Goal: Task Accomplishment & Management: Complete application form

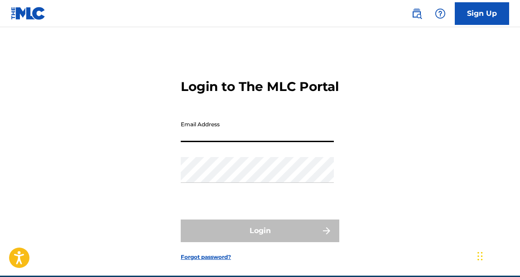
type input "[EMAIL_ADDRESS][DOMAIN_NAME]"
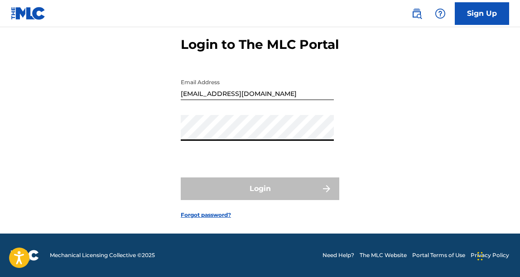
scroll to position [58, 0]
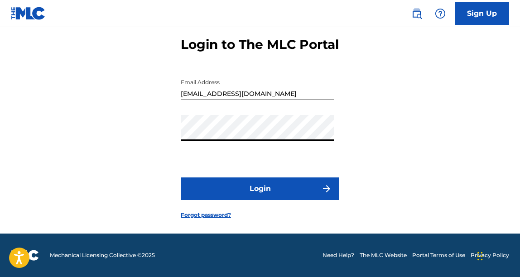
click at [259, 189] on button "Login" at bounding box center [260, 189] width 159 height 23
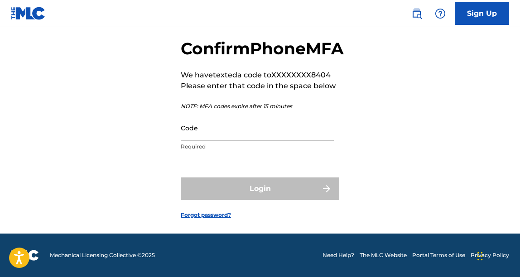
scroll to position [61, 0]
click at [212, 131] on input "Code" at bounding box center [257, 128] width 153 height 26
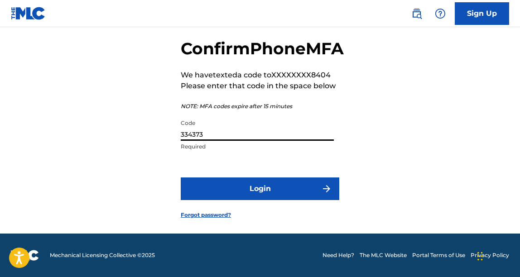
type input "334373"
click at [264, 204] on form "Confirm Phone MFA We have texted a code to XXXXXXXX8404 Please enter that code …" at bounding box center [260, 122] width 159 height 224
click at [260, 195] on button "Login" at bounding box center [260, 189] width 159 height 23
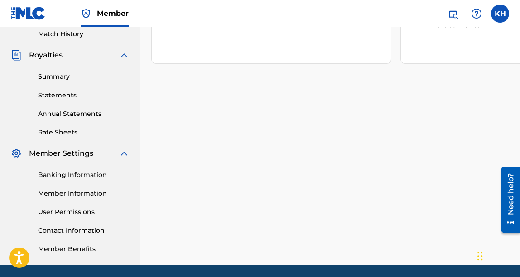
scroll to position [265, 0]
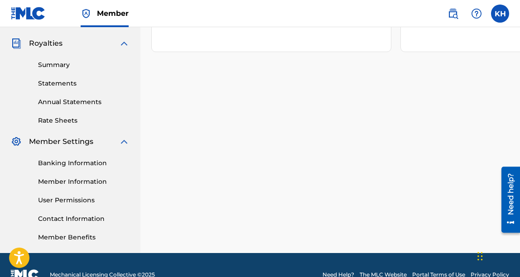
click at [51, 167] on link "Banking Information" at bounding box center [84, 164] width 92 height 10
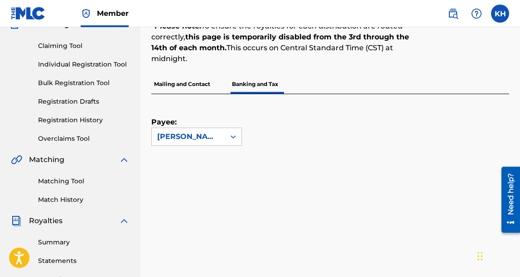
scroll to position [94, 0]
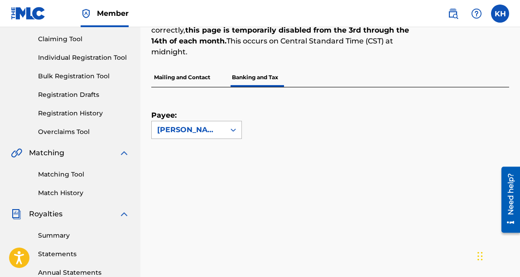
click at [218, 127] on div "[PERSON_NAME]" at bounding box center [188, 129] width 73 height 17
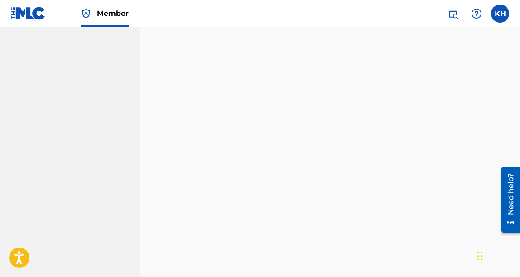
scroll to position [518, 0]
click at [110, 156] on nav "KRISTINA HICKS Summary Catalog Works Registration Claiming Tool Individual Regi…" at bounding box center [70, 111] width 140 height 1205
click at [132, 172] on nav "KRISTINA HICKS Summary Catalog Works Registration Claiming Tool Individual Regi…" at bounding box center [70, 35] width 140 height 1205
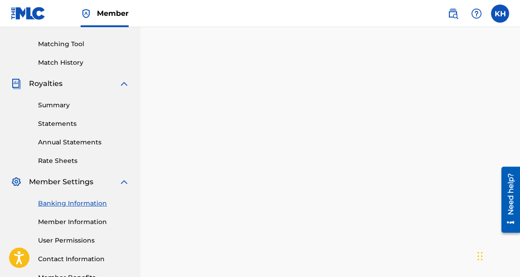
scroll to position [220, 0]
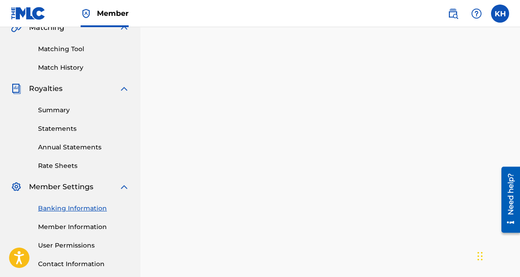
click at [68, 126] on link "Statements" at bounding box center [84, 129] width 92 height 10
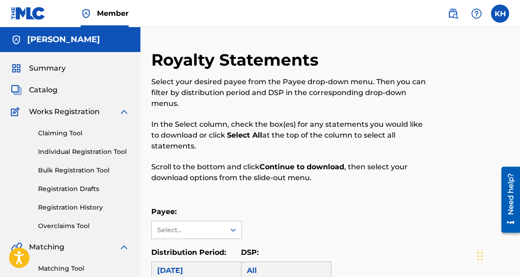
click at [55, 131] on link "Claiming Tool" at bounding box center [84, 134] width 92 height 10
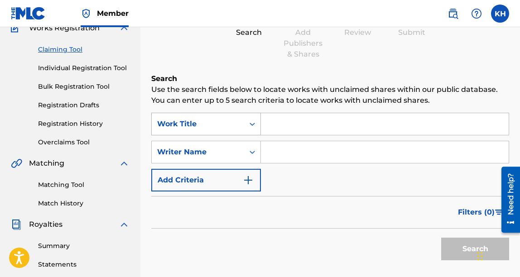
scroll to position [89, 0]
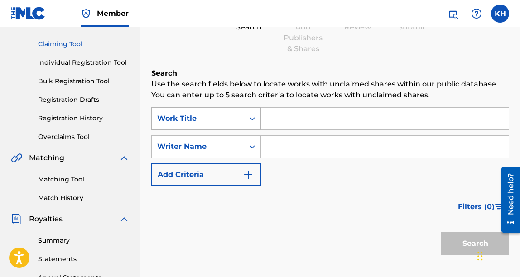
click at [222, 121] on div "Work Title" at bounding box center [198, 118] width 82 height 11
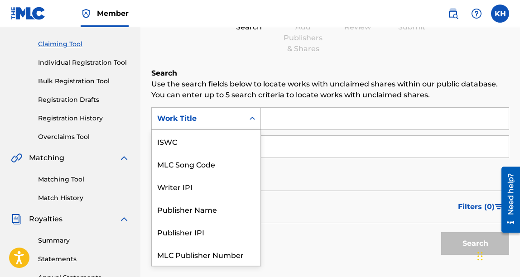
scroll to position [23, 0]
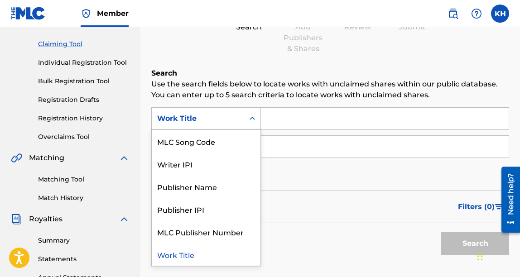
click at [231, 77] on h6 "Search" at bounding box center [330, 73] width 358 height 11
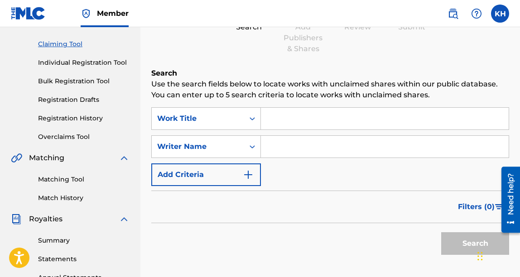
click at [295, 122] on input "Search Form" at bounding box center [385, 119] width 248 height 22
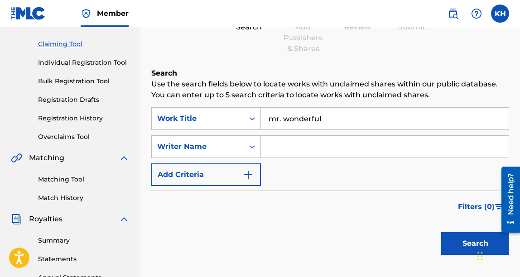
type input "mr. wonderful"
click at [347, 143] on input "Search Form" at bounding box center [385, 147] width 248 height 22
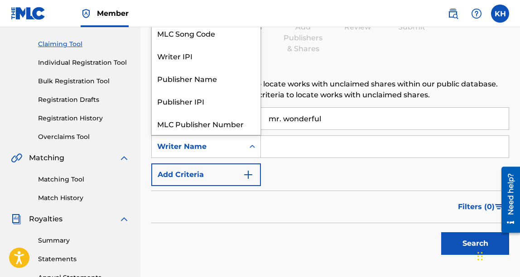
click at [237, 149] on div "Writer Name" at bounding box center [198, 146] width 82 height 11
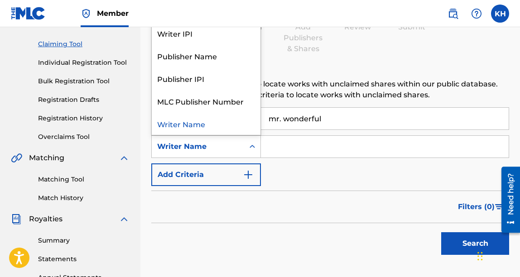
click at [290, 151] on input "Search Form" at bounding box center [385, 147] width 248 height 22
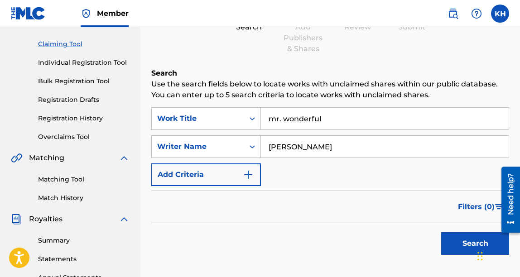
type input "[PERSON_NAME]"
click at [464, 232] on div "Search" at bounding box center [473, 241] width 73 height 36
click at [465, 244] on button "Search" at bounding box center [475, 243] width 68 height 23
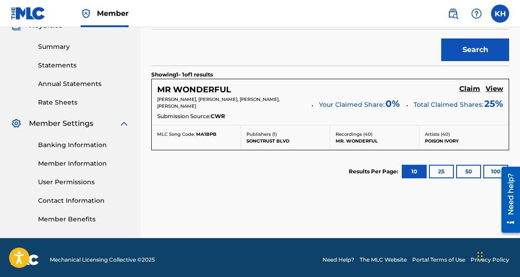
scroll to position [285, 0]
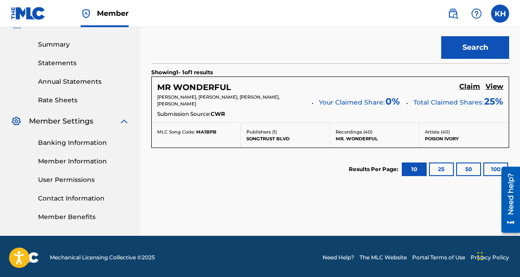
click at [471, 87] on h5 "Claim" at bounding box center [470, 86] width 21 height 9
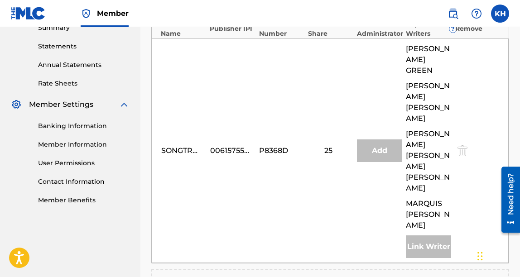
scroll to position [294, 0]
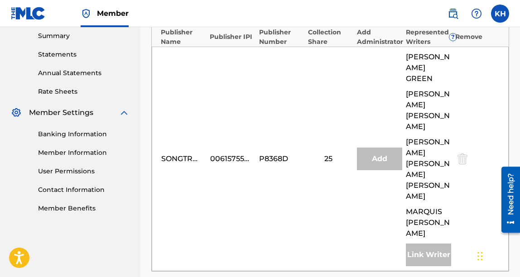
click at [378, 148] on div "Add" at bounding box center [379, 159] width 45 height 23
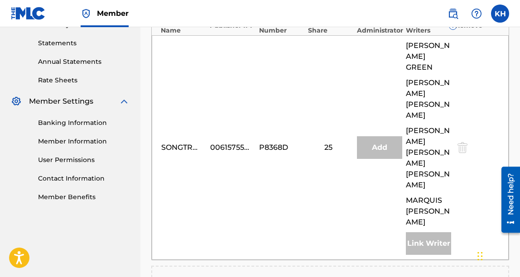
scroll to position [244, 0]
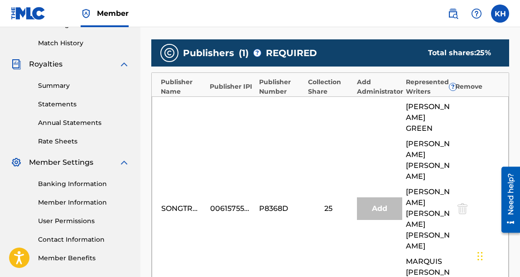
drag, startPoint x: 289, startPoint y: 160, endPoint x: 289, endPoint y: 194, distance: 33.5
click at [289, 194] on div "SONGTRUST BLVD 00615755145 P8368D 25 Add DIMITRI GREEN KATRIANA SANDRA HUGUET K…" at bounding box center [330, 209] width 357 height 225
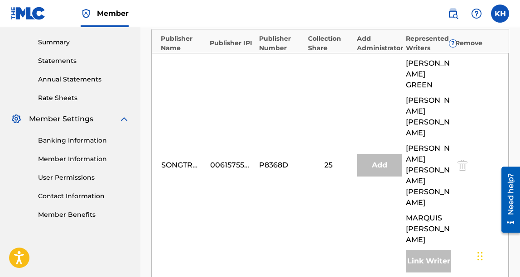
scroll to position [270, 0]
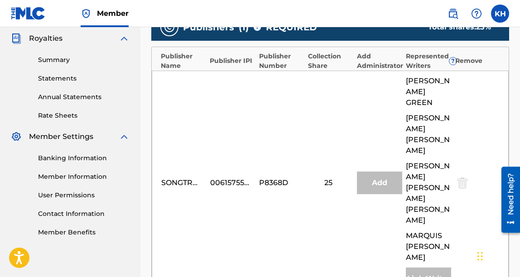
click at [429, 268] on div "Link Writer" at bounding box center [428, 279] width 45 height 23
click at [352, 178] on div "25" at bounding box center [330, 183] width 44 height 11
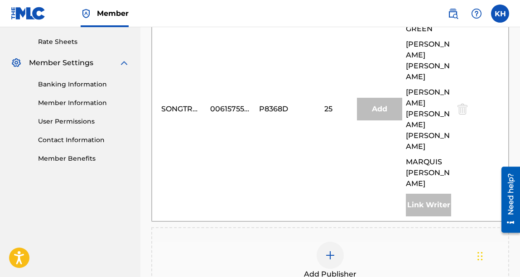
scroll to position [350, 0]
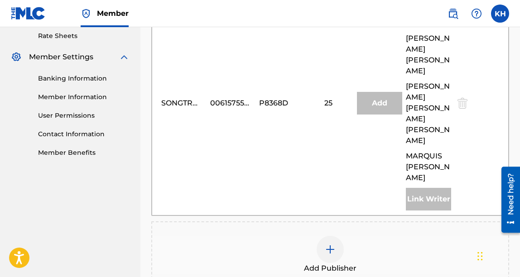
click at [321, 236] on div at bounding box center [330, 249] width 27 height 27
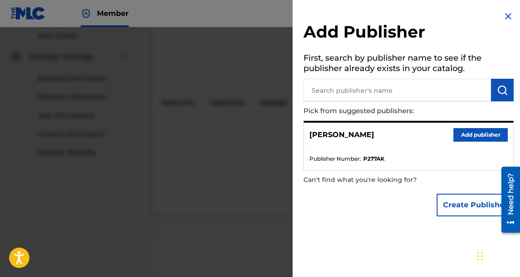
click at [216, 197] on div at bounding box center [260, 165] width 520 height 277
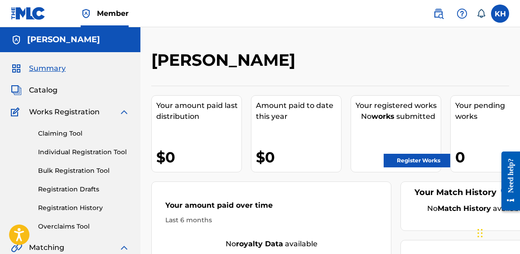
click at [76, 131] on link "Claiming Tool" at bounding box center [84, 134] width 92 height 10
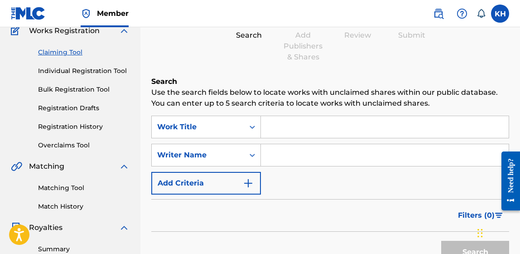
scroll to position [94, 0]
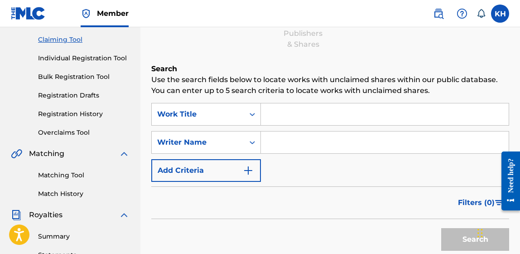
click at [297, 119] on input "Search Form" at bounding box center [385, 114] width 248 height 22
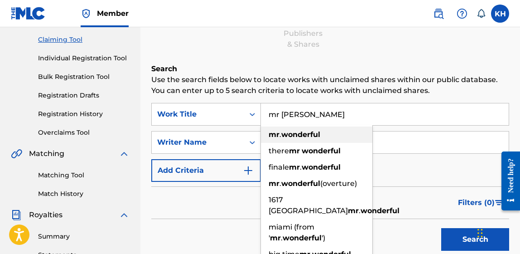
click at [339, 133] on div "mr . wonderful" at bounding box center [316, 134] width 111 height 16
type input "mr. wonderful"
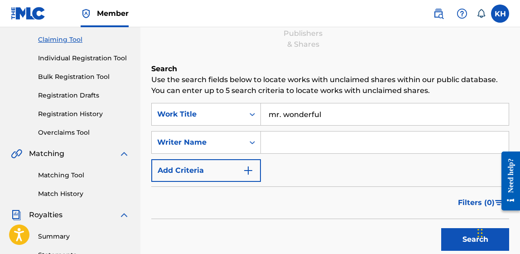
click at [348, 145] on input "Search Form" at bounding box center [385, 142] width 248 height 22
type input "[PERSON_NAME]"
click at [451, 231] on button "Search" at bounding box center [475, 239] width 68 height 23
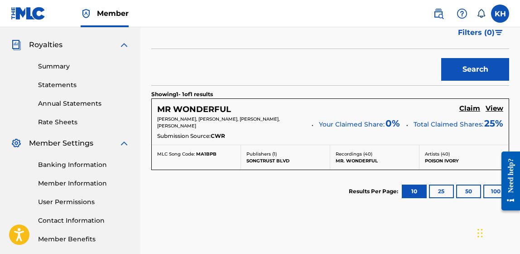
scroll to position [311, 0]
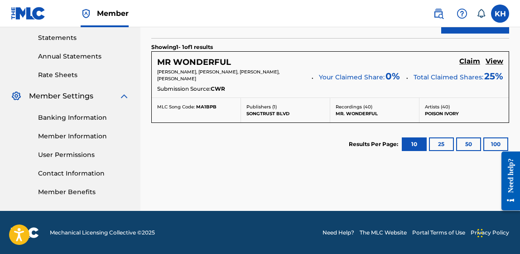
click at [472, 63] on h5 "Claim" at bounding box center [470, 61] width 21 height 9
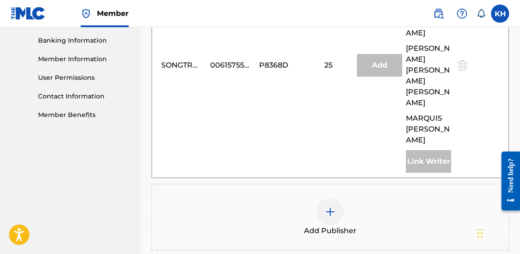
scroll to position [413, 0]
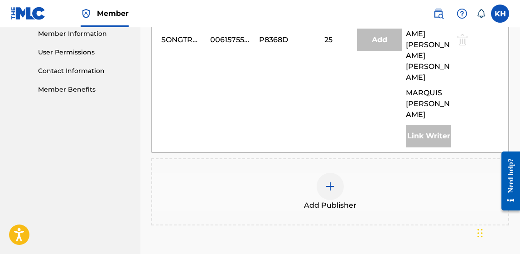
click at [329, 181] on img at bounding box center [330, 186] width 11 height 11
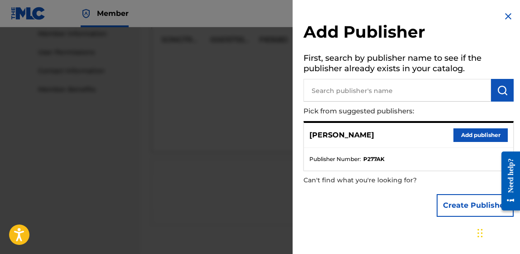
click at [469, 133] on button "Add publisher" at bounding box center [481, 135] width 54 height 14
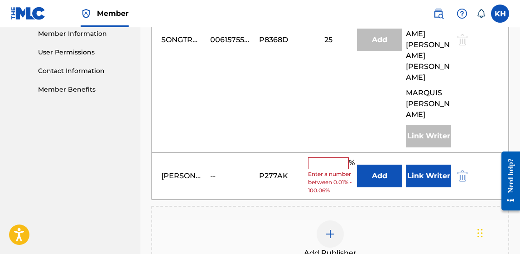
click at [333, 157] on input "text" at bounding box center [328, 163] width 41 height 12
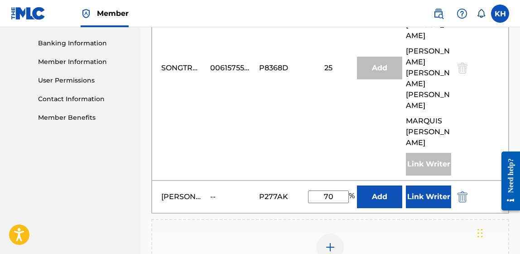
scroll to position [387, 0]
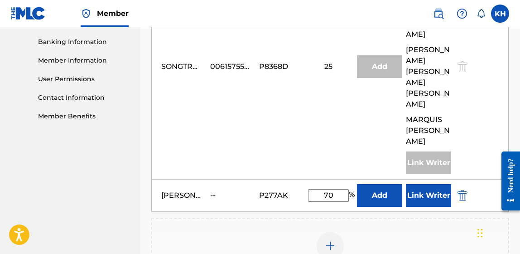
type input "70"
click at [373, 184] on button "Add" at bounding box center [379, 195] width 45 height 23
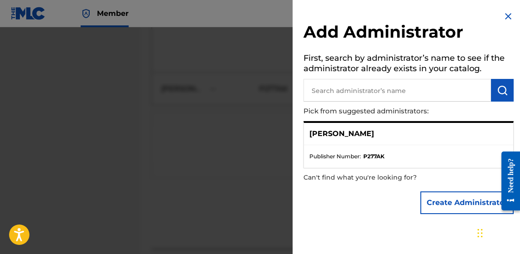
scroll to position [498, 0]
click at [433, 199] on button "Create Administrator" at bounding box center [467, 202] width 93 height 23
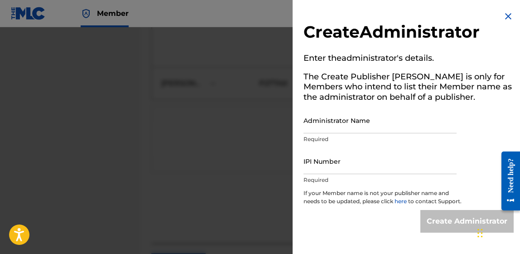
click at [348, 168] on input "IPI Number" at bounding box center [380, 161] width 153 height 26
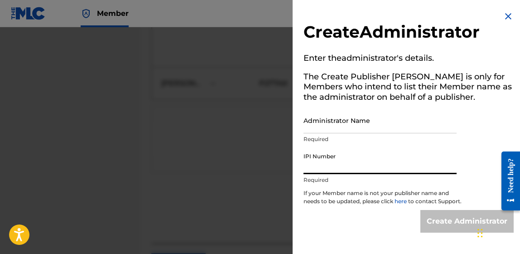
click at [343, 123] on input "Administrator Name" at bounding box center [380, 120] width 153 height 26
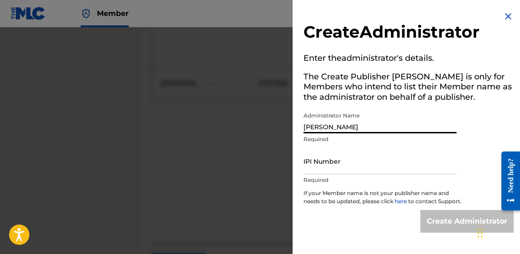
type input "[PERSON_NAME]"
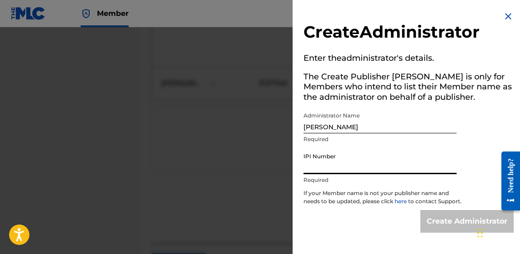
click at [391, 165] on input "IPI Number" at bounding box center [380, 161] width 153 height 26
paste input "00494821522"
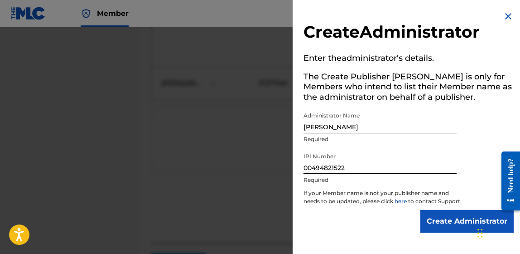
type input "00494821522"
click at [446, 232] on input "Create Administrator" at bounding box center [467, 221] width 93 height 23
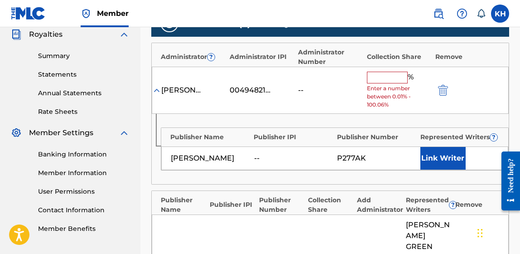
scroll to position [266, 0]
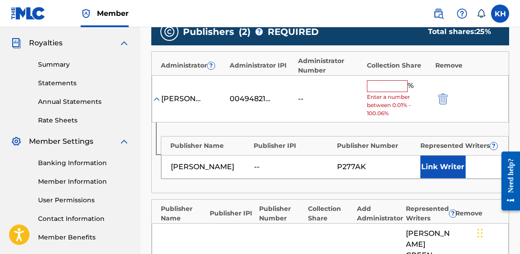
click at [395, 86] on input "text" at bounding box center [387, 86] width 41 height 12
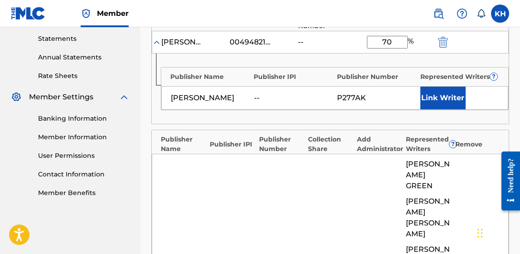
scroll to position [279, 0]
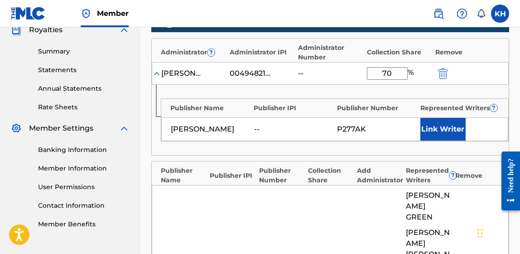
type input "70"
click at [494, 66] on div "[PERSON_NAME] 00494821522 -- 70 %" at bounding box center [330, 73] width 357 height 23
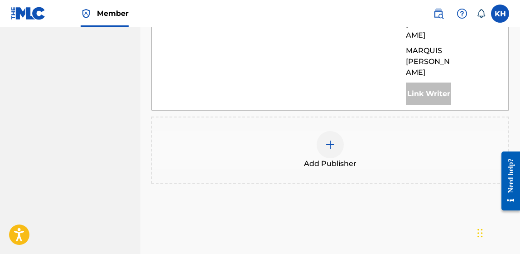
scroll to position [589, 0]
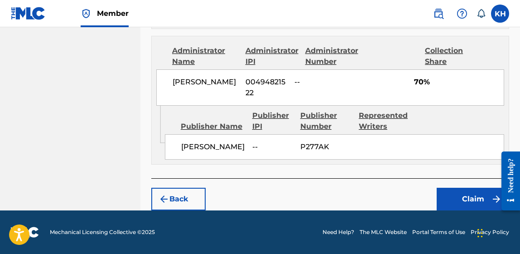
scroll to position [581, 0]
click at [465, 196] on button "Claim" at bounding box center [473, 199] width 73 height 23
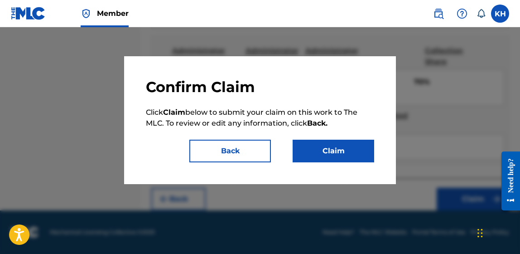
click at [346, 150] on button "Claim" at bounding box center [334, 151] width 82 height 23
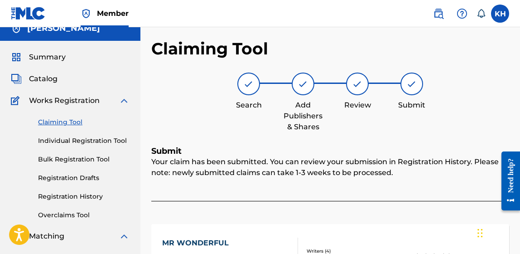
scroll to position [0, 0]
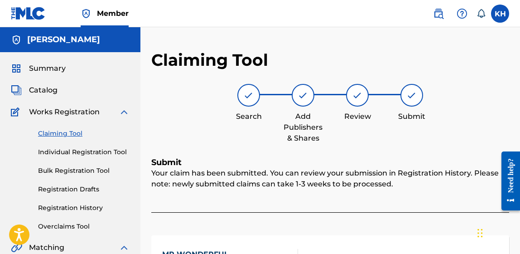
click at [59, 135] on link "Claiming Tool" at bounding box center [84, 134] width 92 height 10
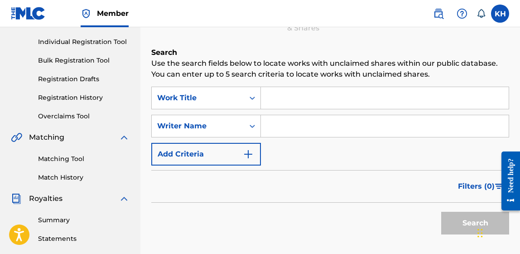
scroll to position [126, 0]
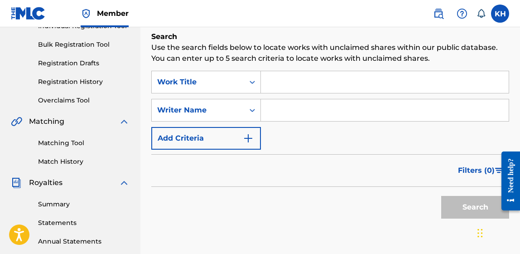
click at [300, 77] on input "Search Form" at bounding box center [385, 82] width 248 height 22
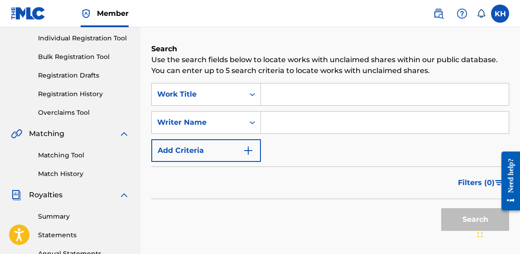
scroll to position [105, 0]
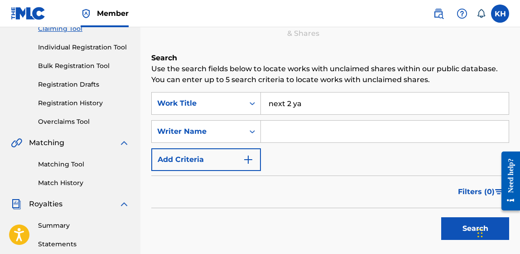
click at [445, 230] on button "Search" at bounding box center [475, 228] width 68 height 23
click at [451, 228] on button "Search" at bounding box center [475, 228] width 68 height 23
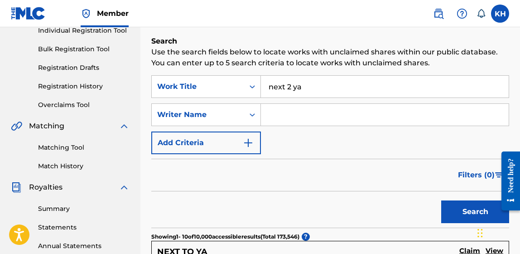
scroll to position [121, 0]
click at [303, 86] on input "next 2 ya" at bounding box center [385, 87] width 248 height 22
type input "n"
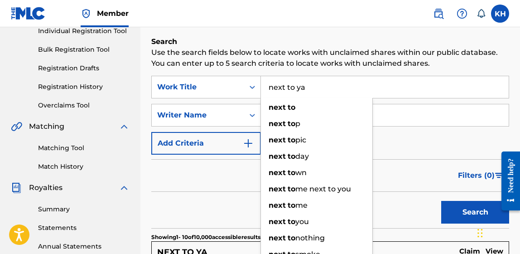
click at [441, 201] on button "Search" at bounding box center [475, 212] width 68 height 23
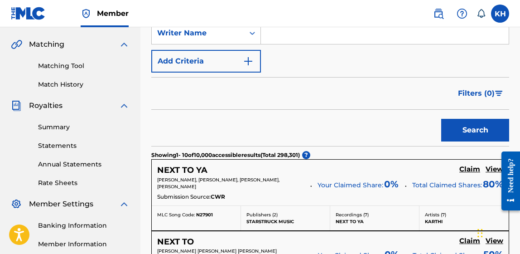
scroll to position [0, 0]
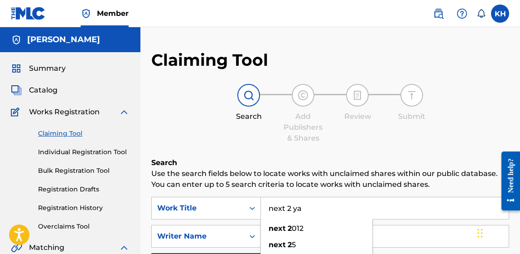
type input "next 2 ya"
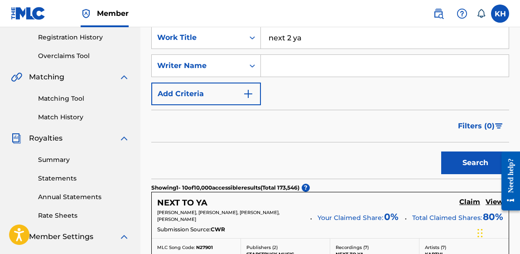
scroll to position [158, 0]
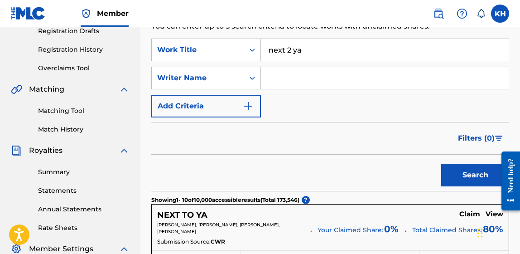
click at [310, 73] on input "Search Form" at bounding box center [385, 78] width 248 height 22
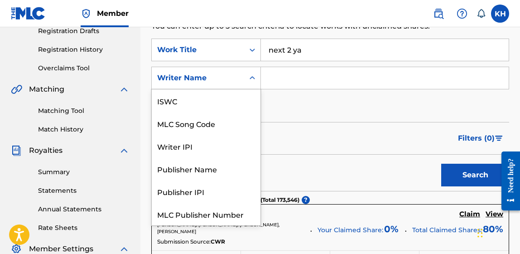
click at [242, 73] on div "Writer Name" at bounding box center [198, 77] width 92 height 17
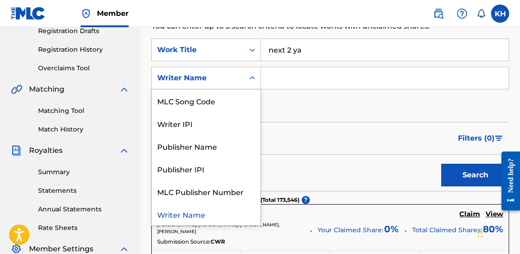
click at [213, 213] on div "Writer Name" at bounding box center [206, 214] width 109 height 23
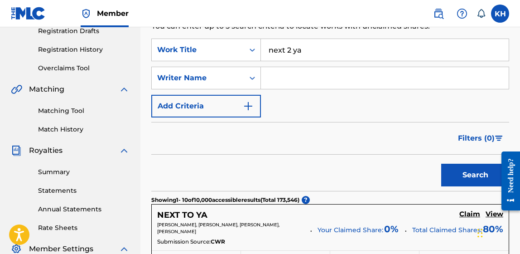
click at [243, 108] on img "Search Form" at bounding box center [248, 106] width 11 height 11
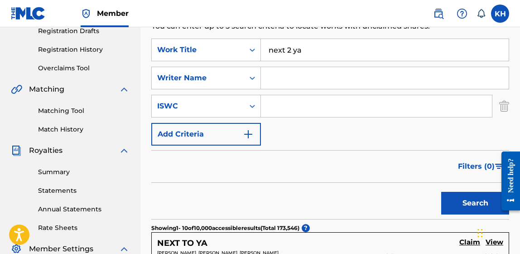
click at [243, 108] on div "ISWC" at bounding box center [198, 105] width 92 height 17
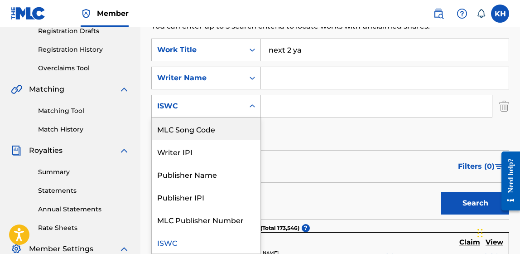
click at [294, 145] on form "SearchWithCriteria7fc1408f-c49d-4843-9725-bbd106c45115 Work Title next 2 ya Sea…" at bounding box center [330, 129] width 358 height 180
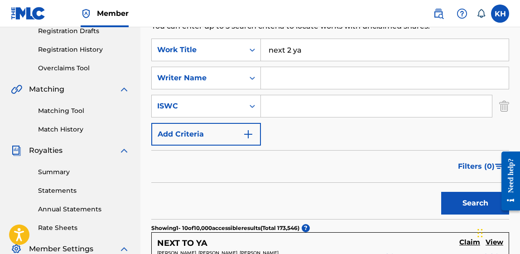
click at [505, 105] on img "Search Form" at bounding box center [504, 106] width 10 height 23
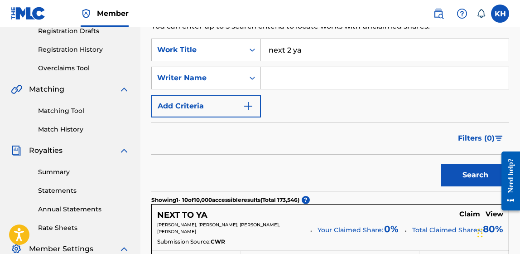
click at [290, 77] on input "Search Form" at bounding box center [385, 78] width 248 height 22
type input "[PERSON_NAME]"
click at [441, 164] on button "Search" at bounding box center [475, 175] width 68 height 23
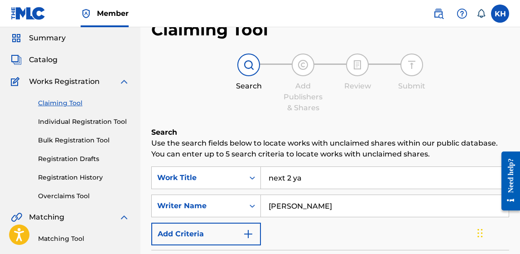
scroll to position [59, 0]
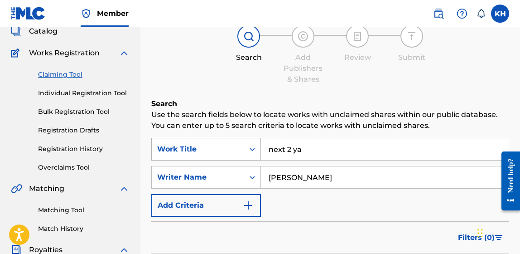
drag, startPoint x: 309, startPoint y: 150, endPoint x: 259, endPoint y: 144, distance: 50.7
click at [259, 144] on div "SearchWithCriteria7fc1408f-c49d-4843-9725-bbd106c45115 Work Title next 2 ya" at bounding box center [330, 149] width 358 height 23
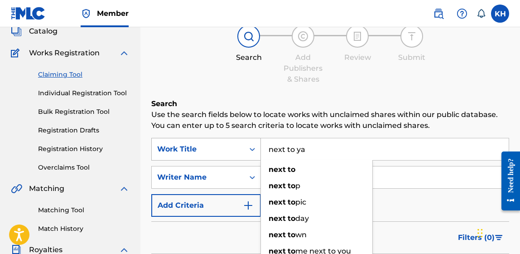
type input "next to ya"
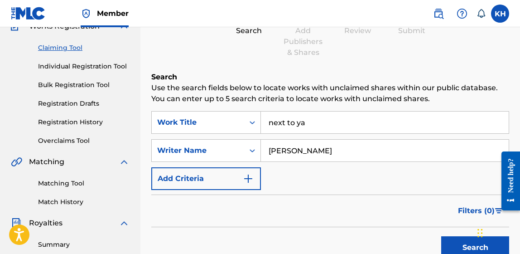
scroll to position [112, 0]
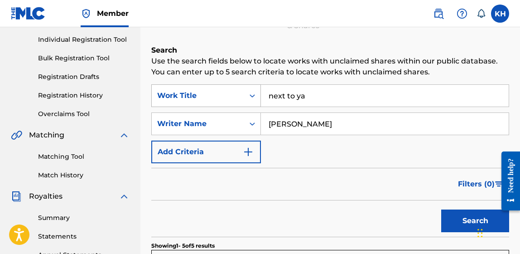
drag, startPoint x: 326, startPoint y: 99, endPoint x: 259, endPoint y: 93, distance: 66.9
click at [259, 93] on div "SearchWithCriteria7fc1408f-c49d-4843-9725-bbd106c45115 Work Title next to ya" at bounding box center [330, 95] width 358 height 23
click at [386, 48] on h6 "Search" at bounding box center [330, 50] width 358 height 11
